Goal: Task Accomplishment & Management: Use online tool/utility

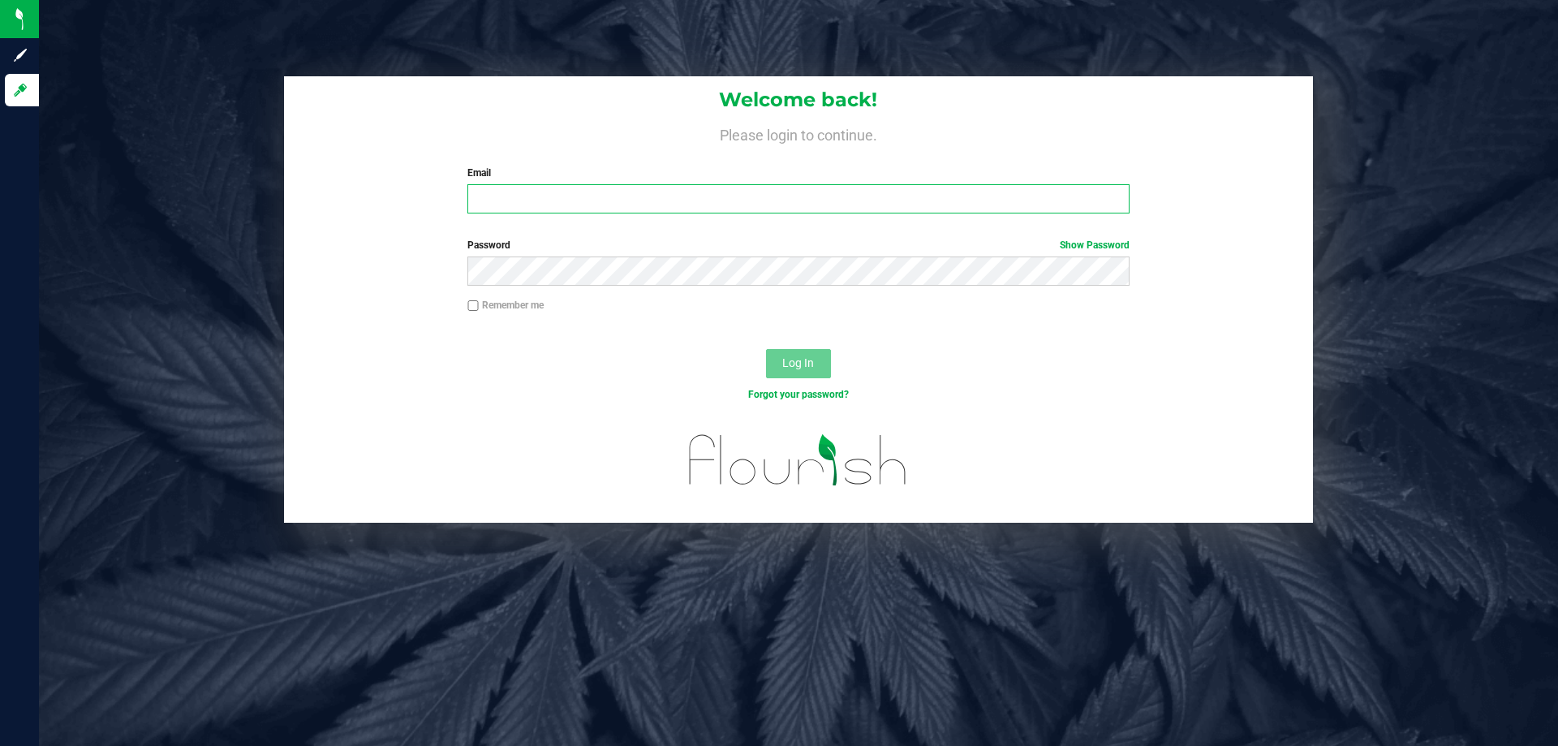
click at [586, 213] on input "Email" at bounding box center [797, 198] width 661 height 29
type input "[EMAIL_ADDRESS][DOMAIN_NAME]"
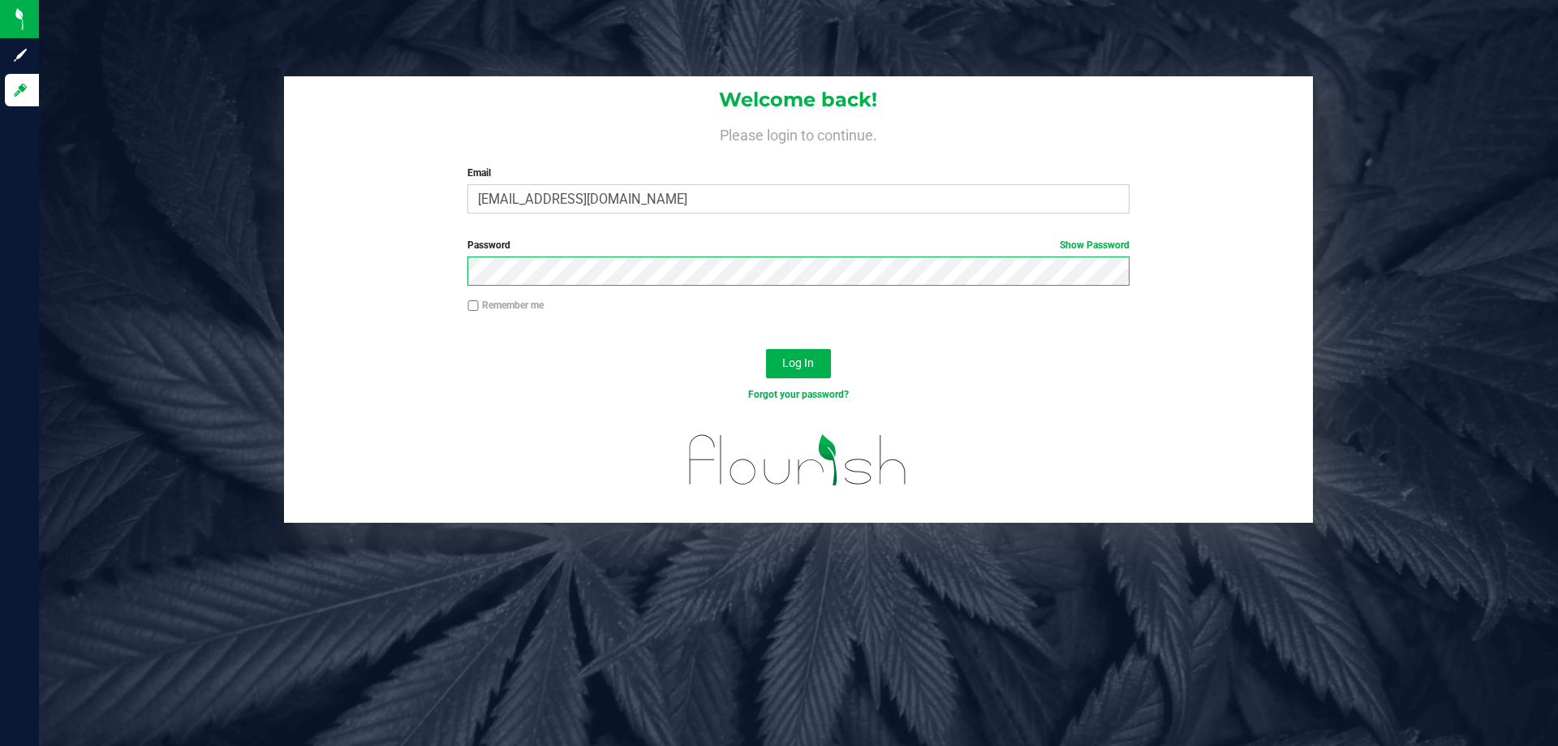
click at [766, 349] on button "Log In" at bounding box center [798, 363] width 65 height 29
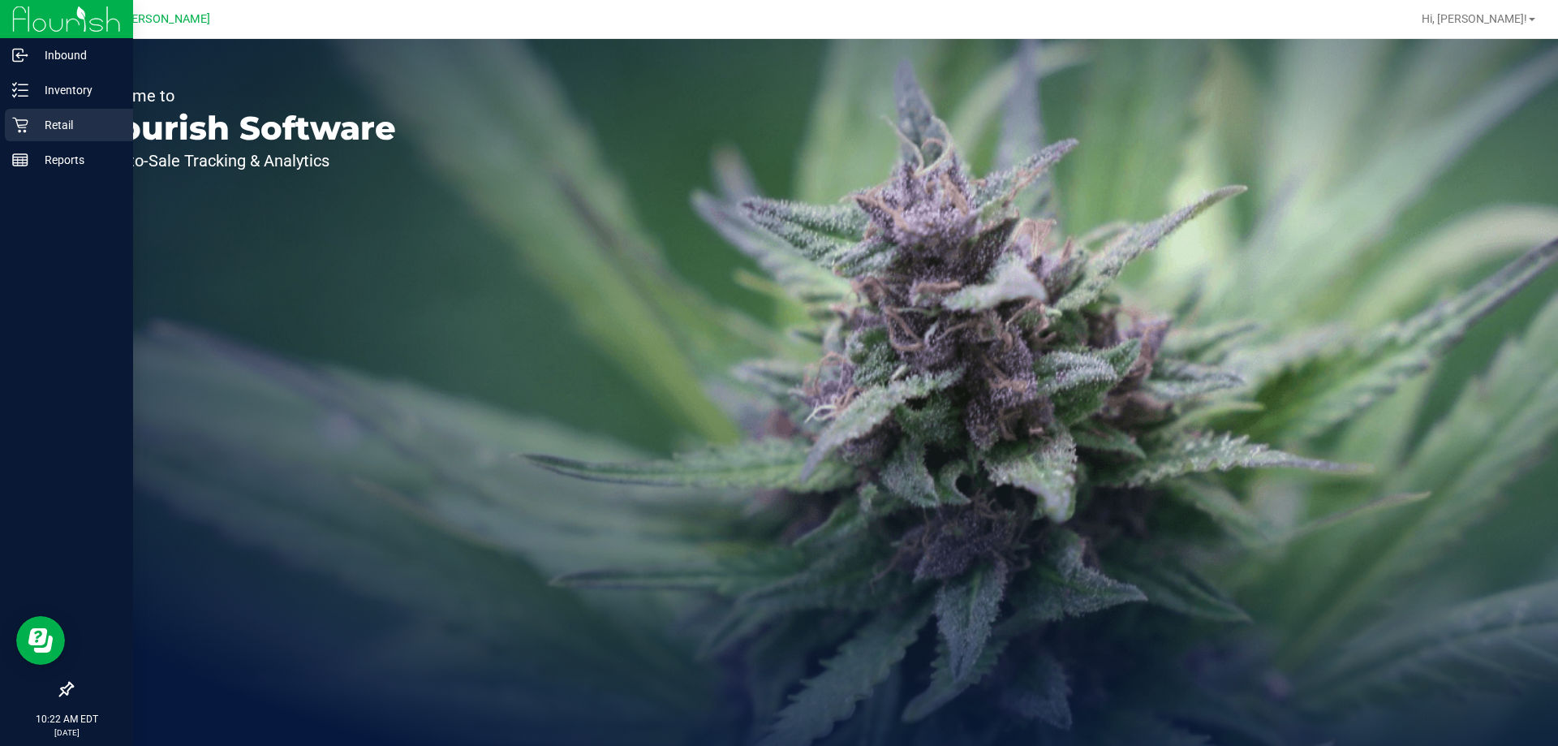
click at [33, 125] on p "Retail" at bounding box center [76, 124] width 97 height 19
